Goal: Complete application form: Complete application form

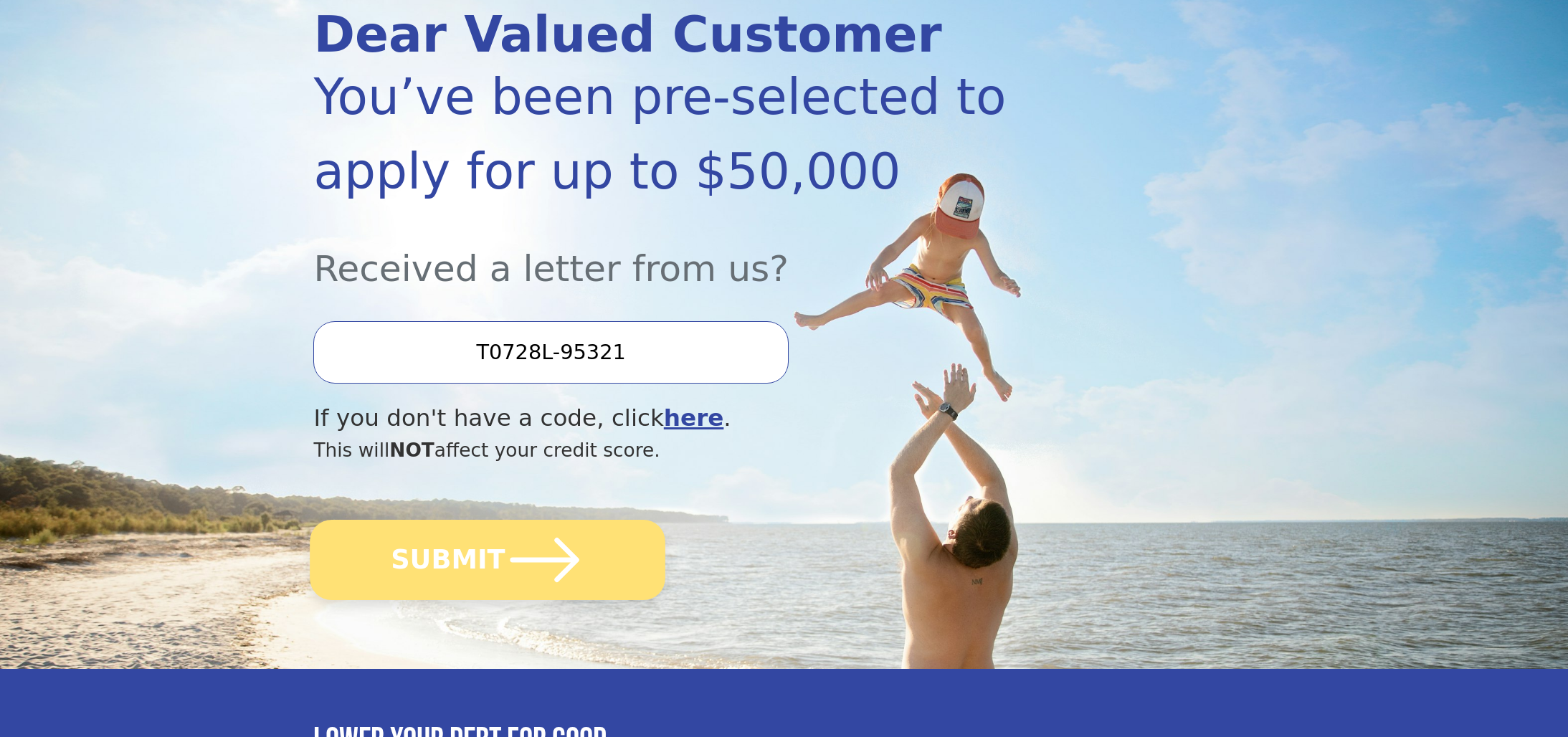
scroll to position [200, 0]
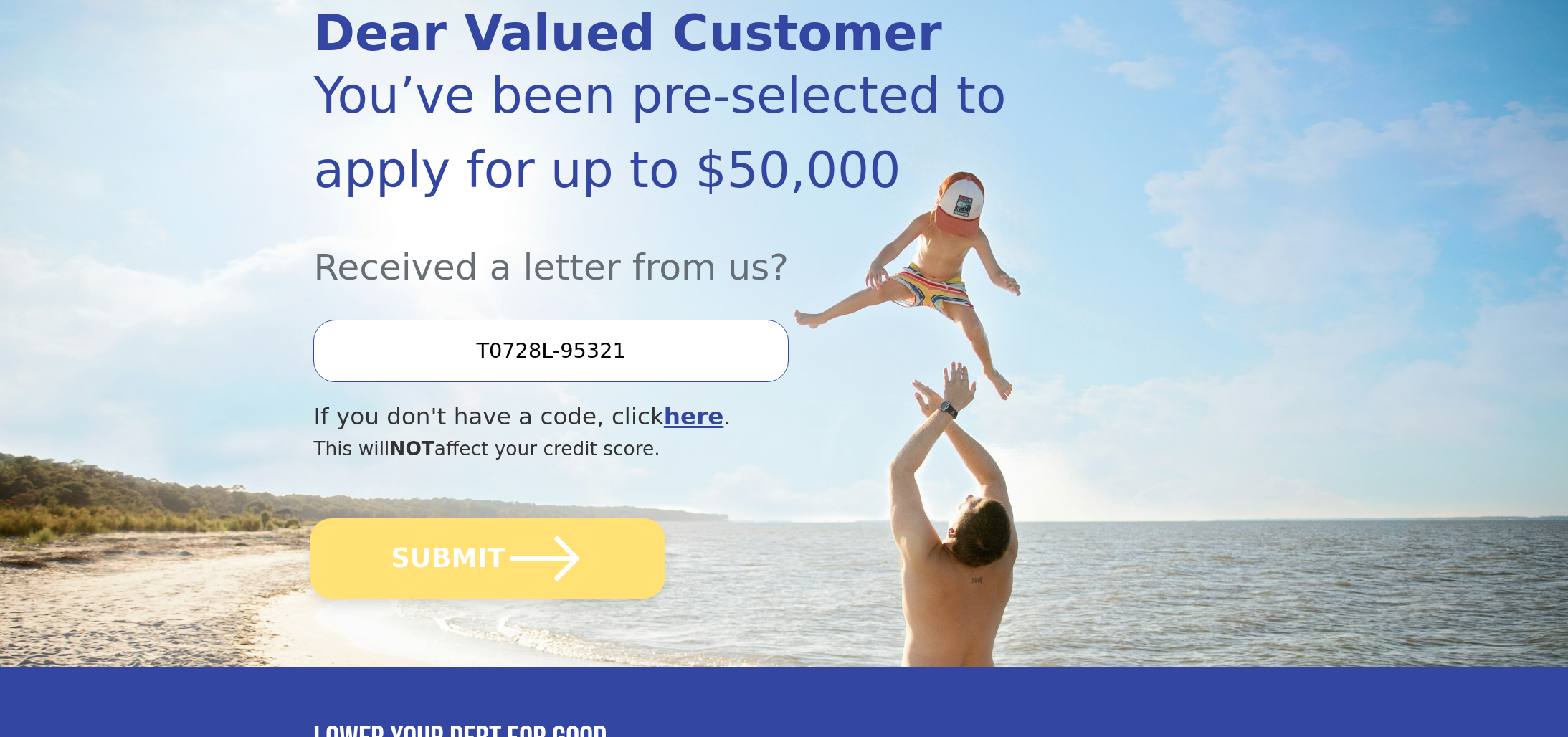
click at [575, 590] on icon "submit" at bounding box center [545, 559] width 79 height 79
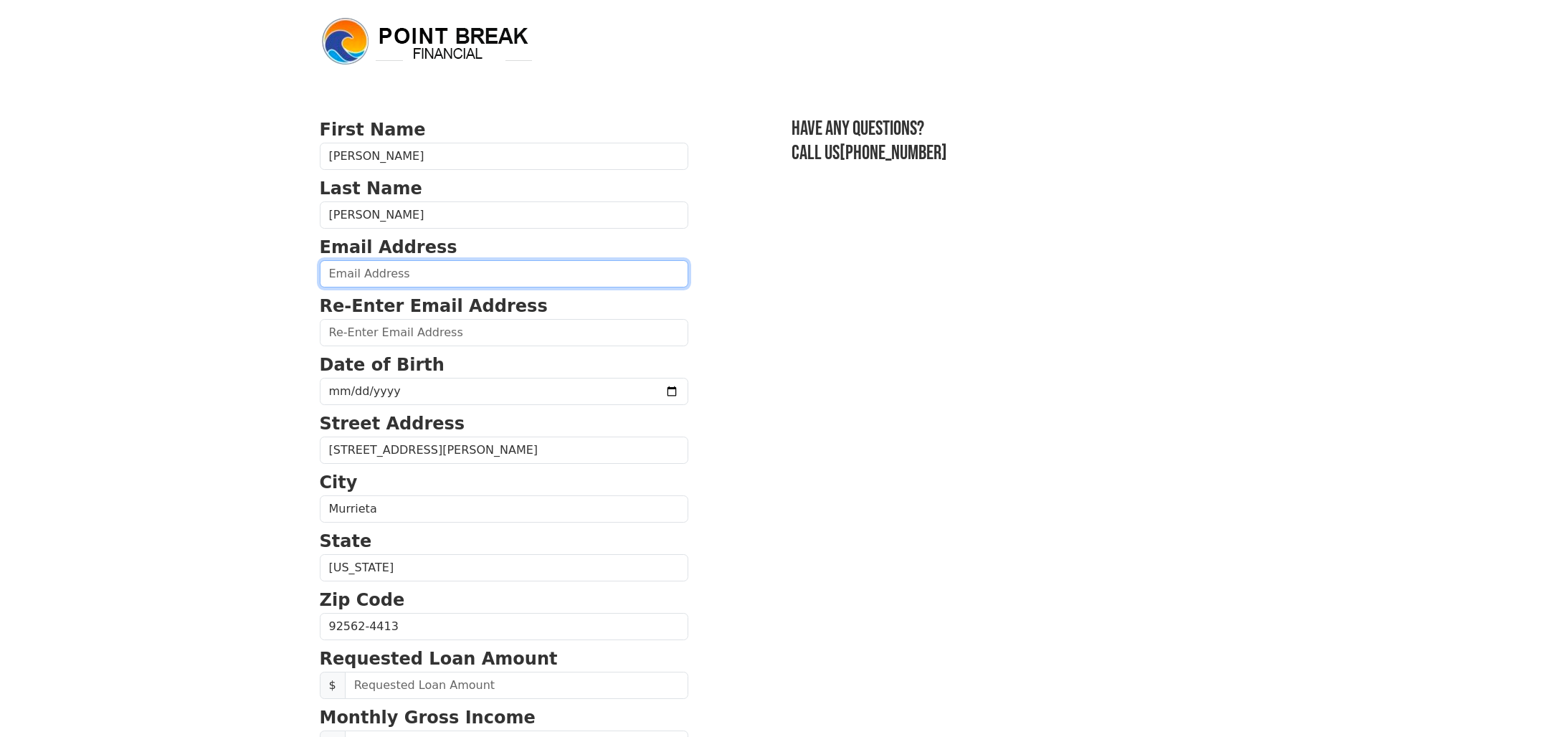
click at [416, 277] on input "email" at bounding box center [503, 273] width 368 height 27
type input "cezarjr_2005@hotmail.com"
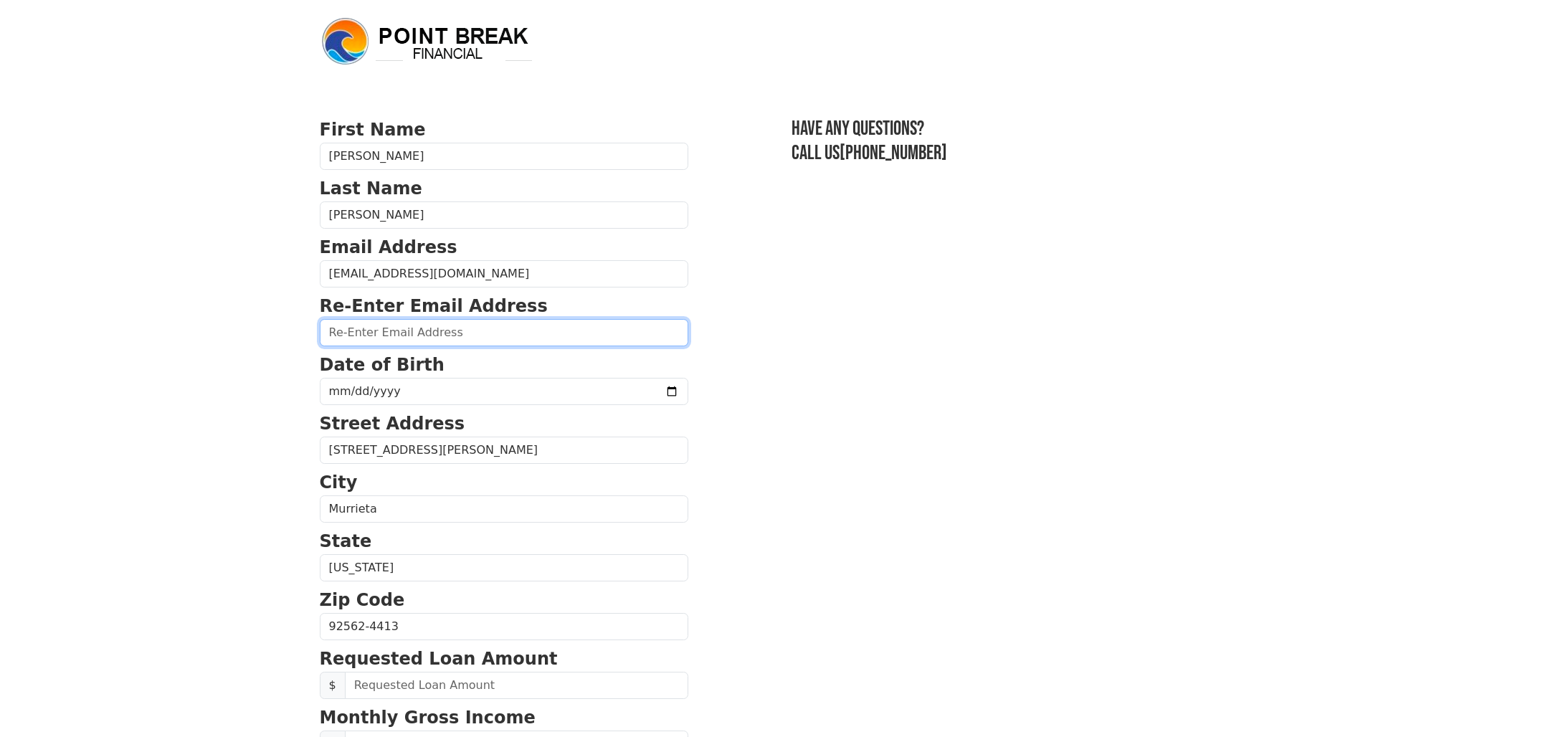
click at [437, 340] on input "email" at bounding box center [503, 333] width 368 height 27
type input "cezarjr_2005@hotmail.com"
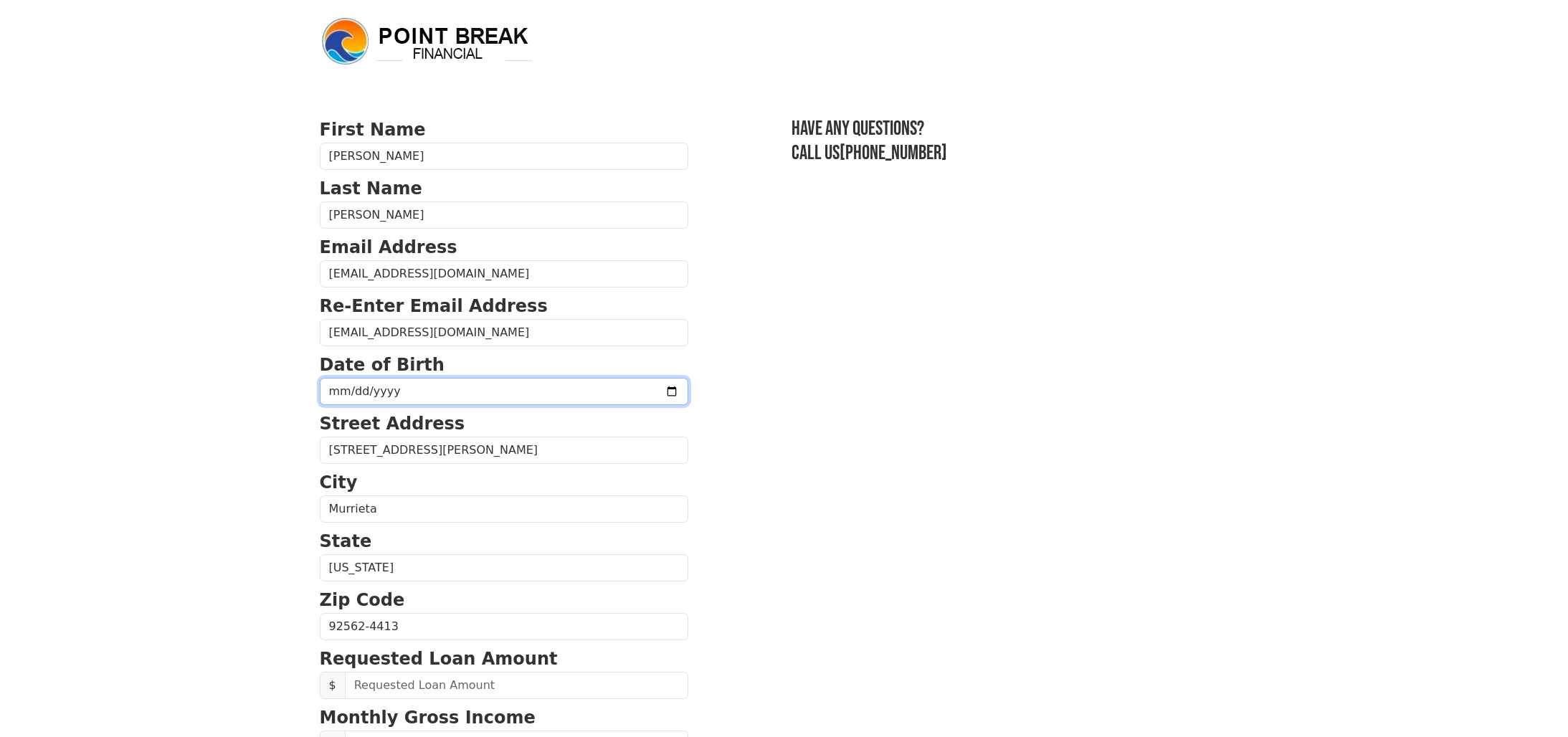
click at [356, 385] on input "date" at bounding box center [503, 391] width 368 height 27
type input "1987-09-01"
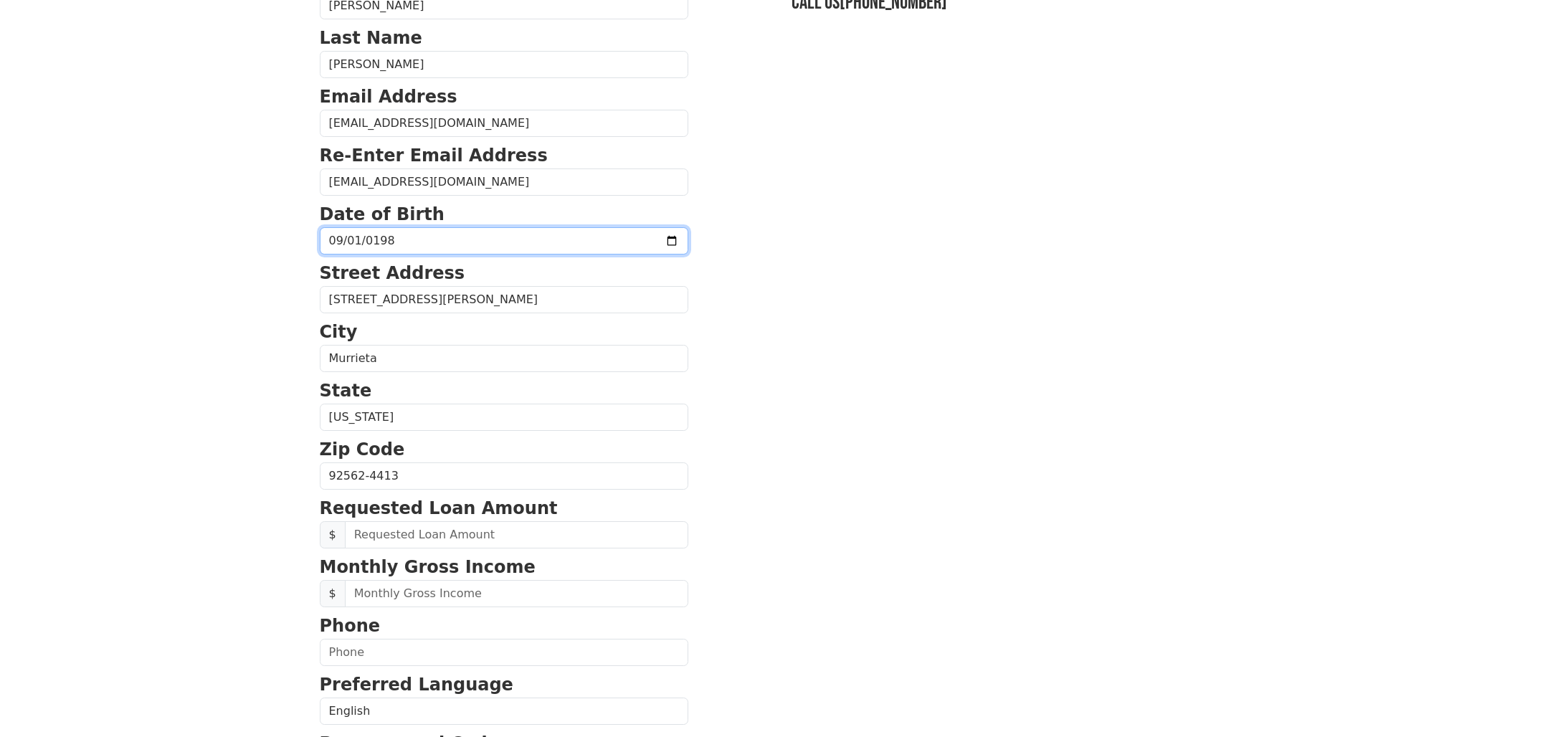
scroll to position [155, 0]
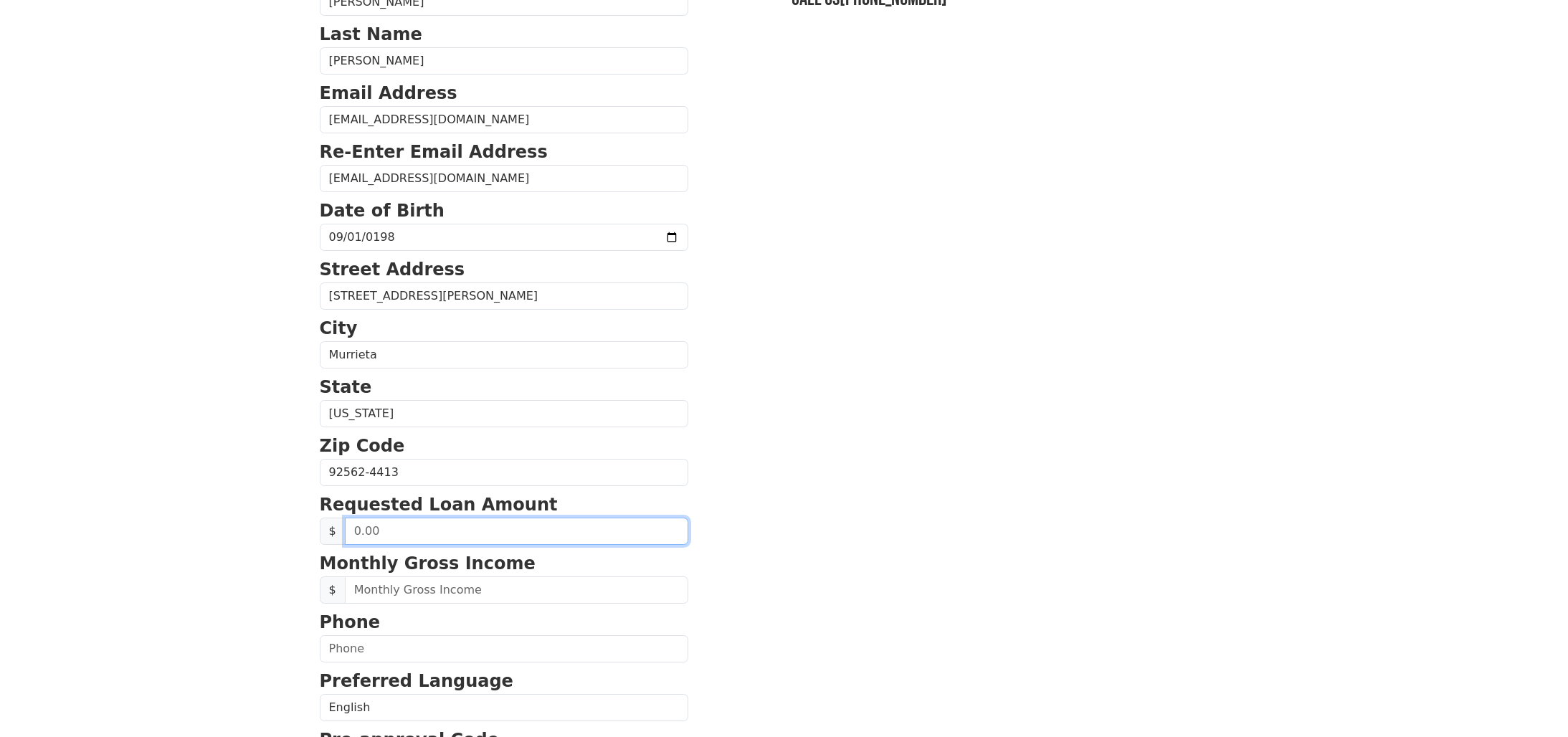
click at [439, 533] on input "text" at bounding box center [516, 531] width 343 height 27
type input "40,000.00"
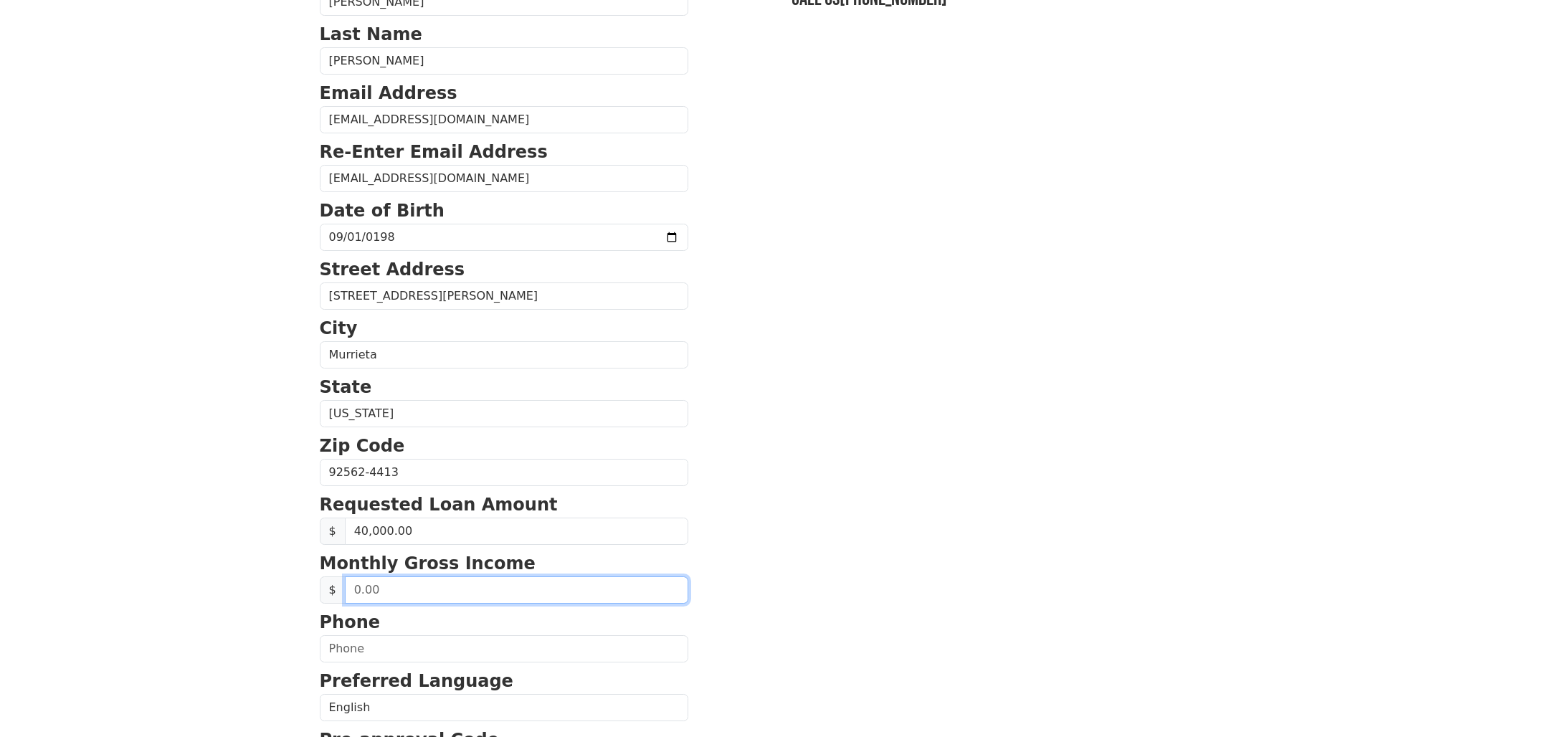
click at [418, 585] on input "text" at bounding box center [516, 590] width 343 height 27
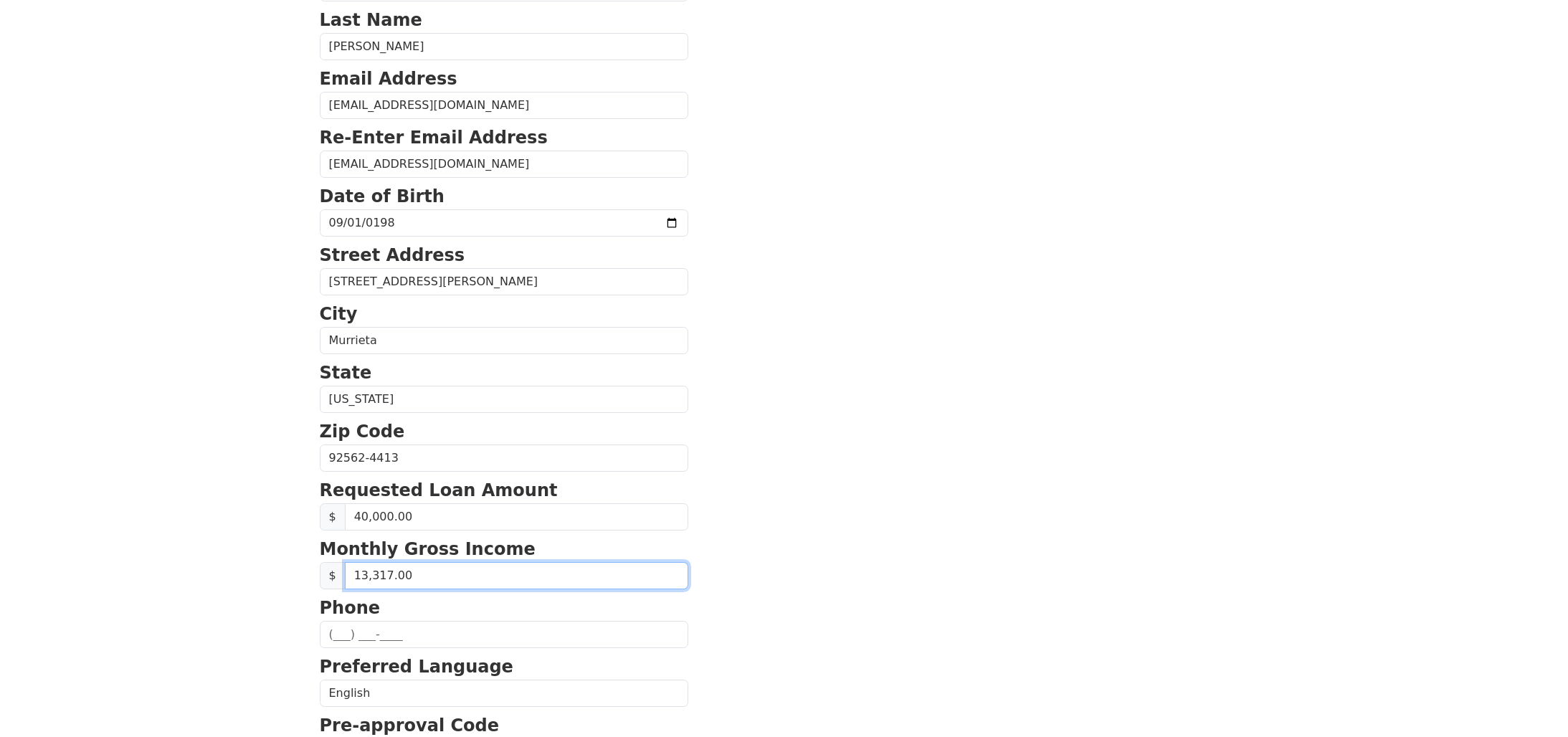
scroll to position [175, 0]
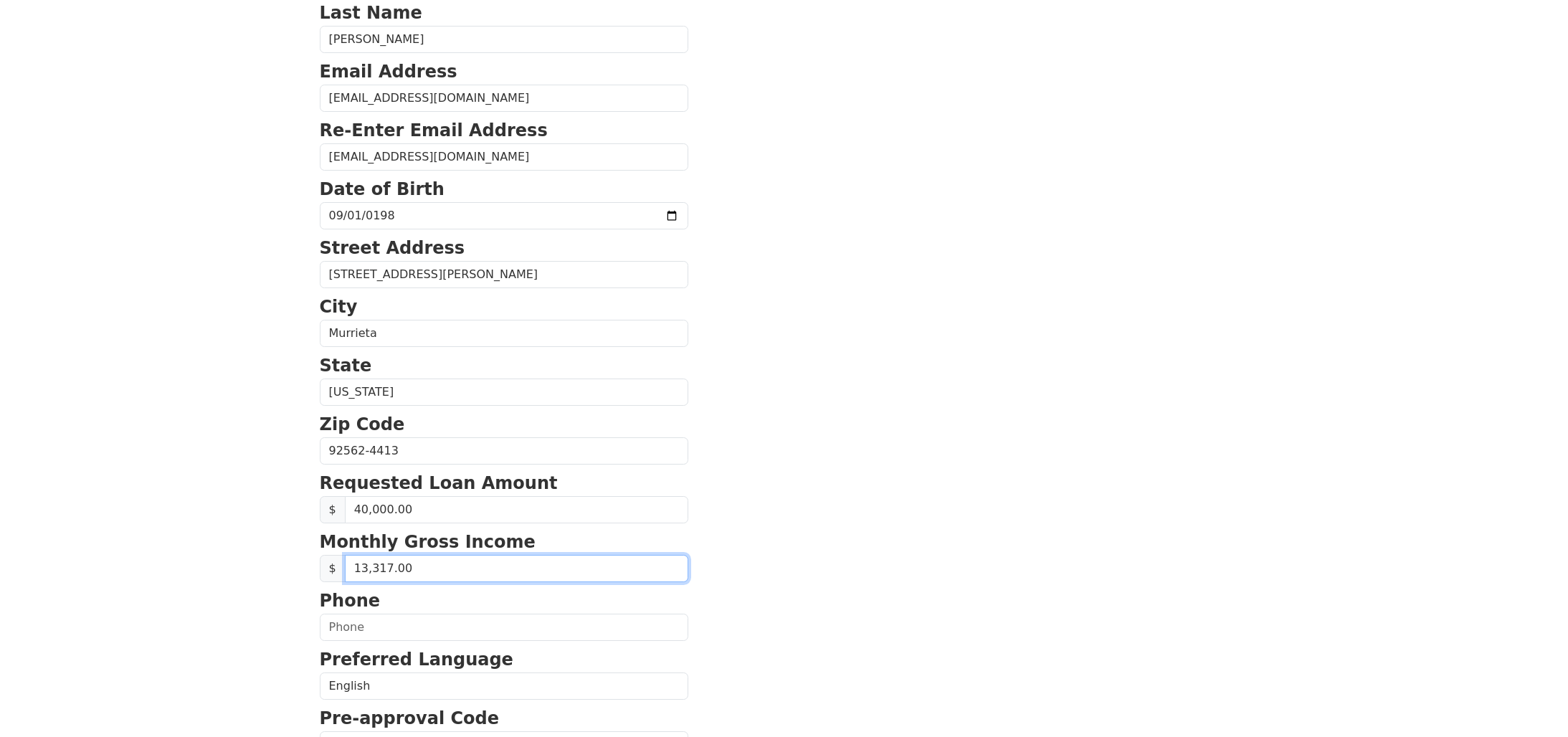
click at [373, 571] on input "13,317.00" at bounding box center [516, 568] width 343 height 27
type input "13,117.00"
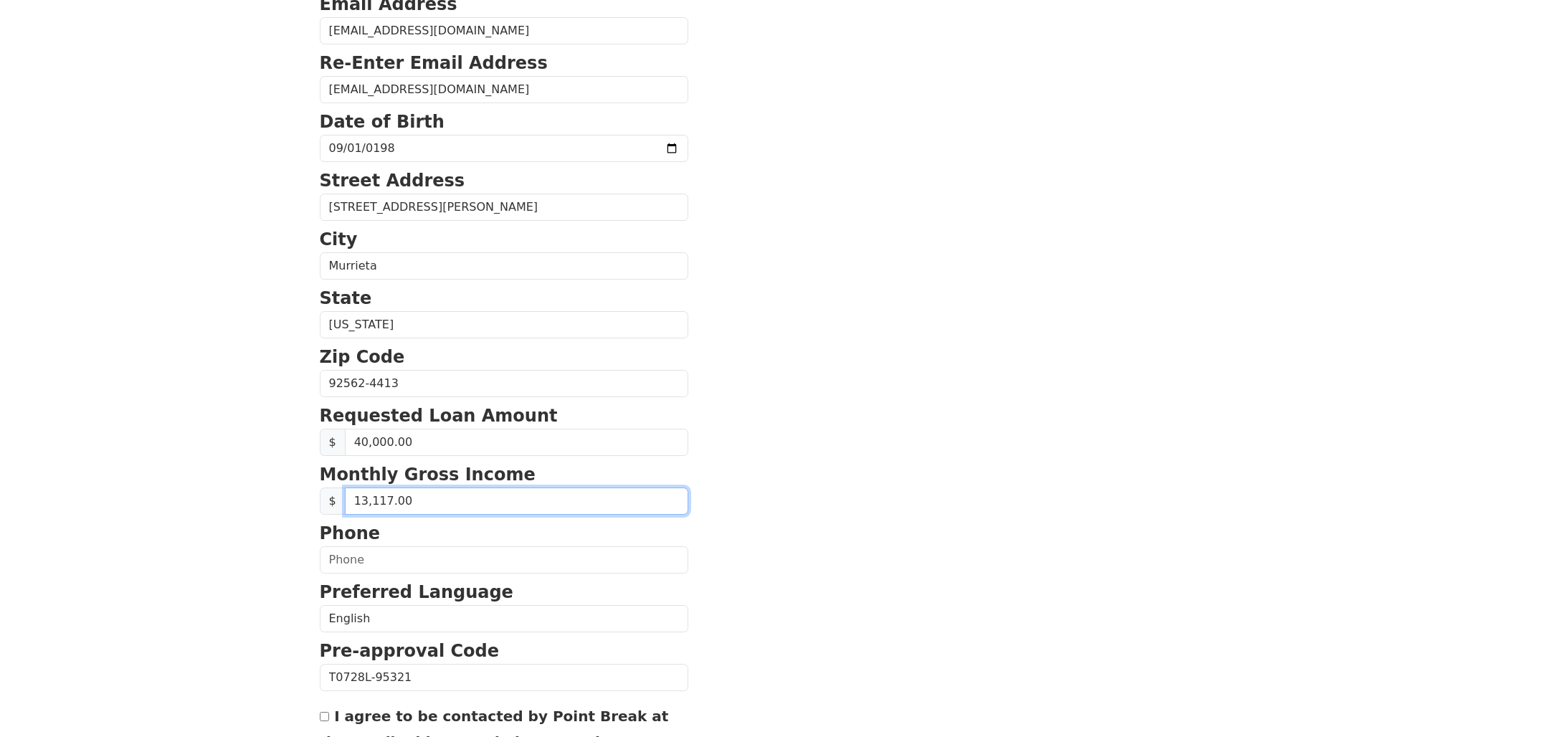
scroll to position [259, 0]
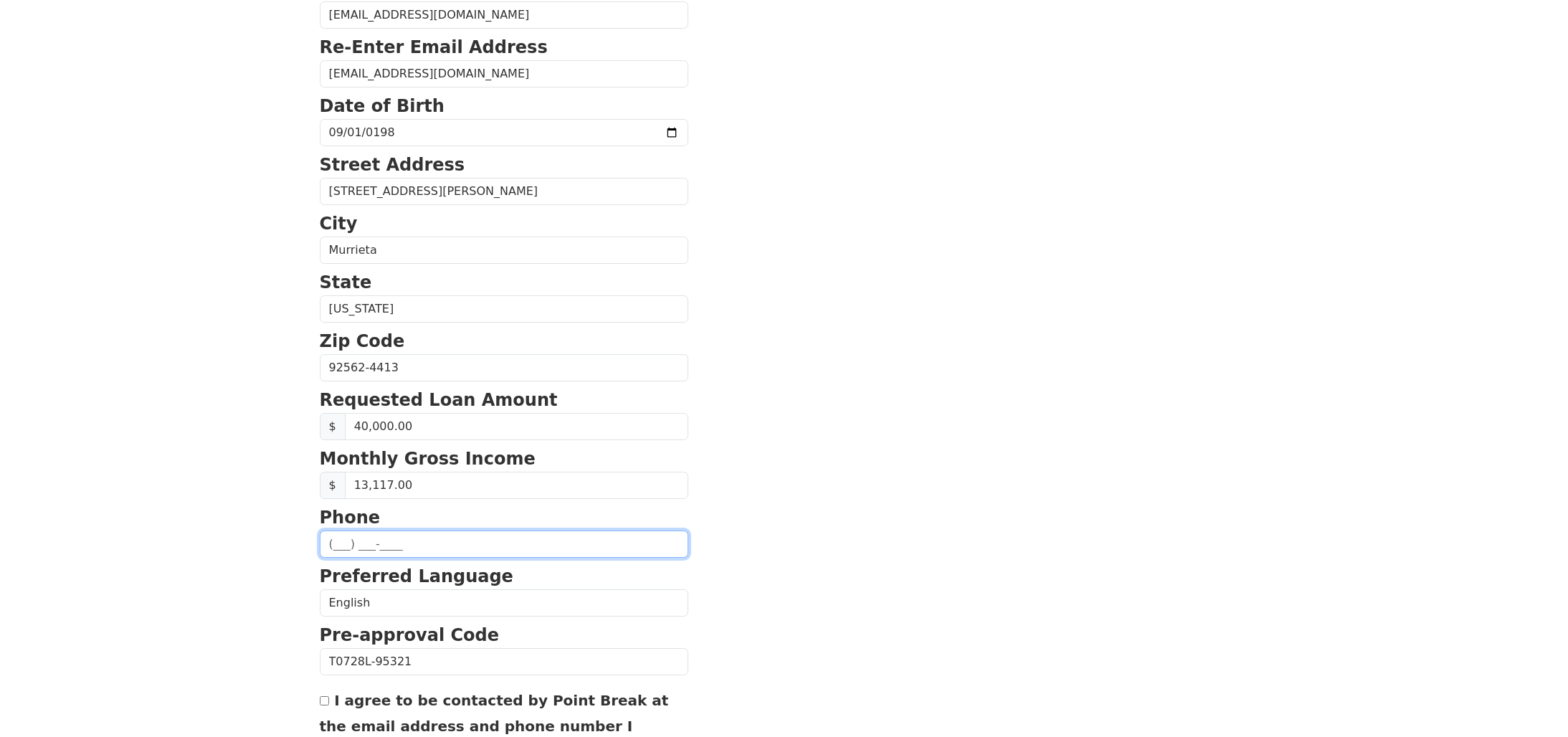
click at [369, 532] on input "text" at bounding box center [503, 544] width 368 height 27
type input "(951) 440-9242"
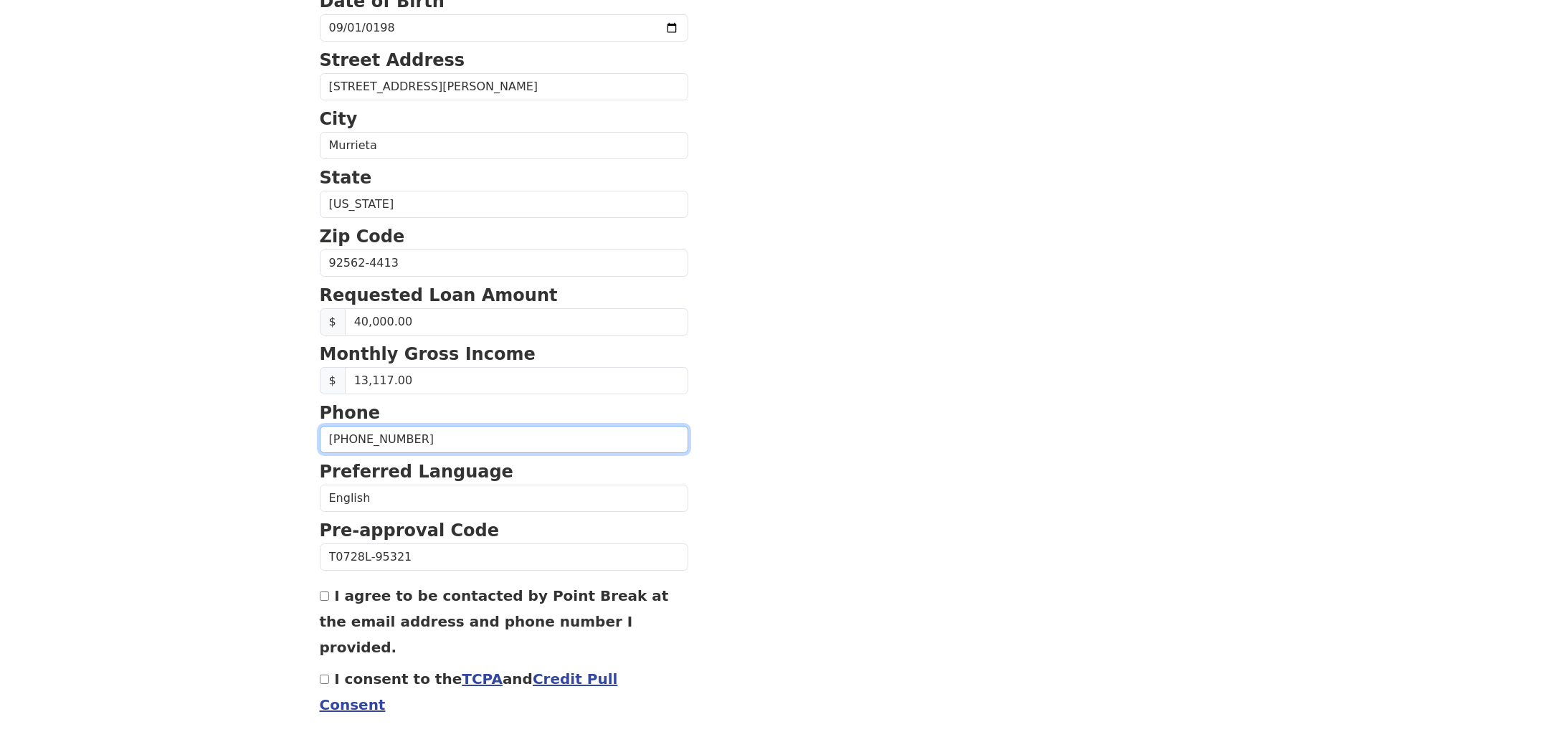
scroll to position [403, 0]
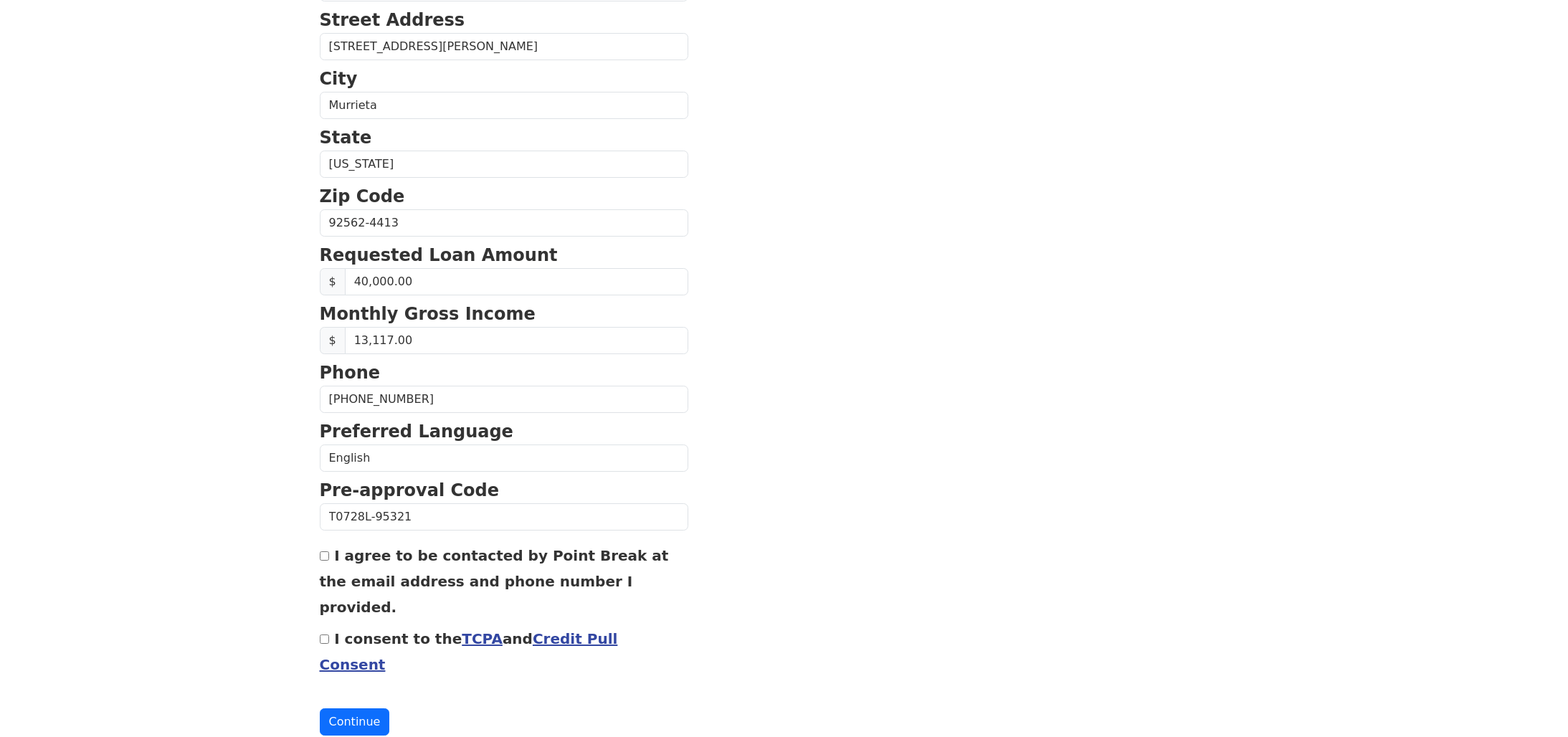
click at [327, 634] on input "I consent to the TCPA and Credit Pull Consent" at bounding box center [324, 639] width 9 height 9
checkbox input "true"
click at [368, 709] on button "Continue" at bounding box center [354, 722] width 71 height 27
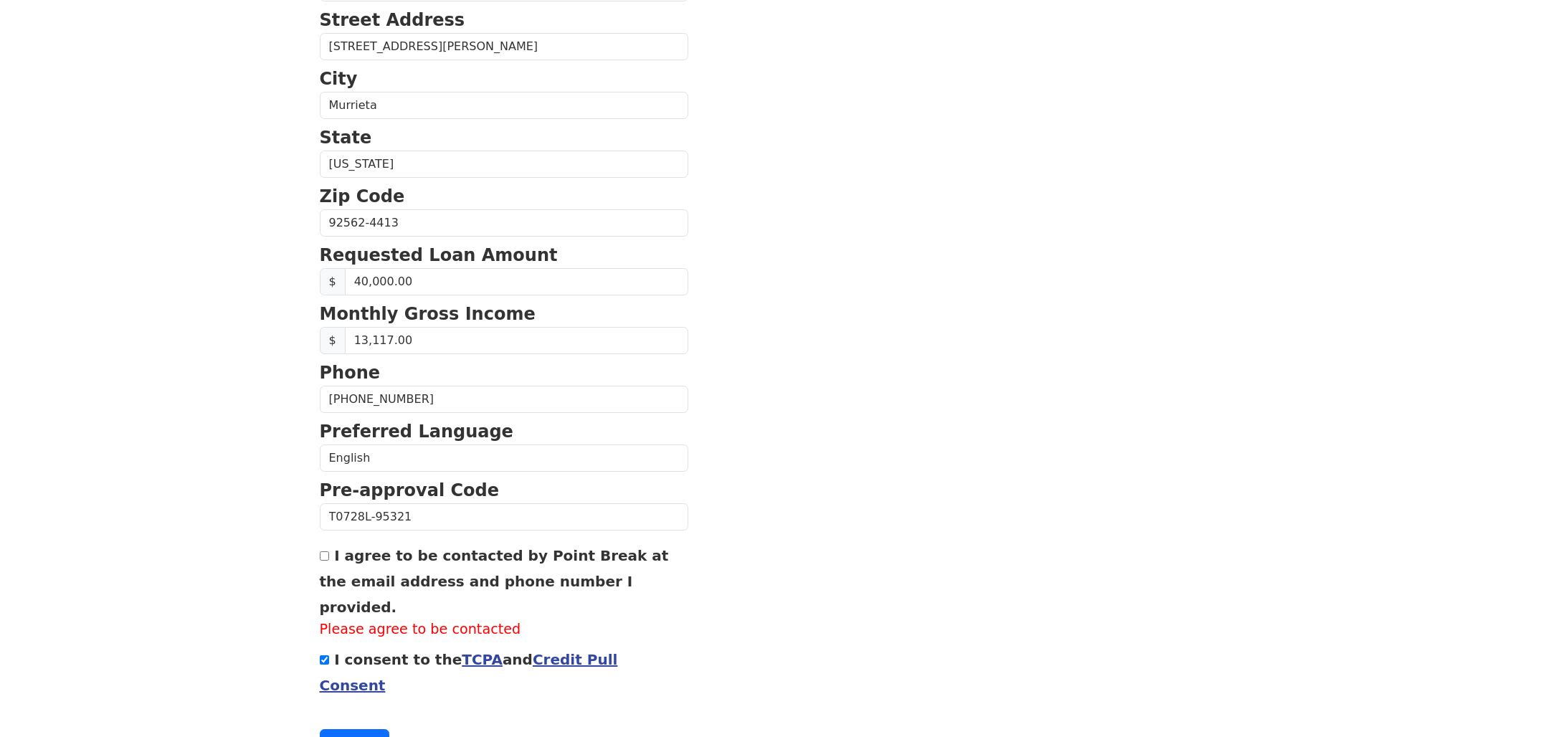
click at [329, 562] on div "I agree to be contacted by Point Break at the email address and phone number I …" at bounding box center [503, 591] width 368 height 98
click at [328, 559] on input "I agree to be contacted by Point Break at the email address and phone number I …" at bounding box center [324, 556] width 9 height 9
checkbox input "true"
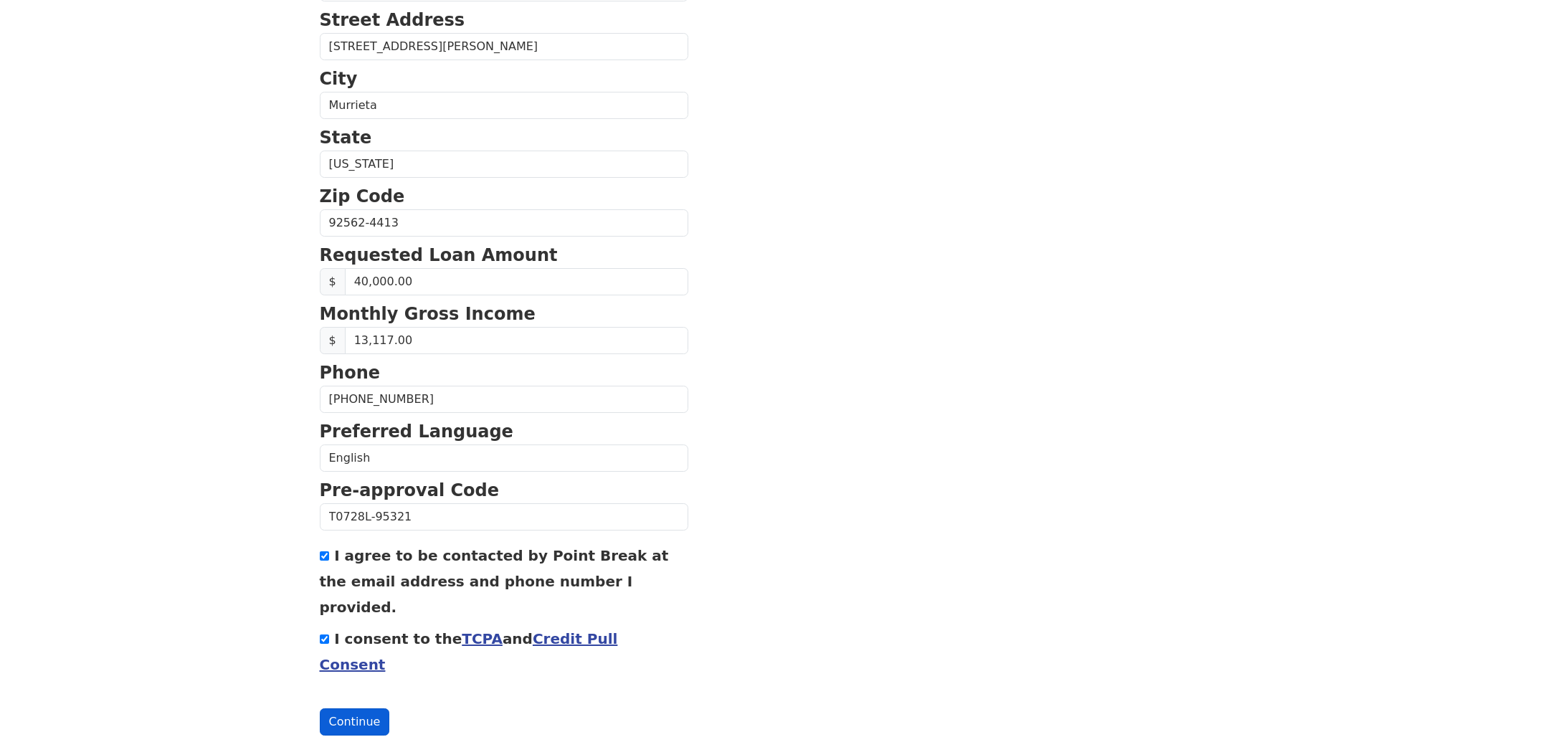
click at [370, 709] on button "Continue" at bounding box center [354, 722] width 71 height 27
